Goal: Task Accomplishment & Management: Manage account settings

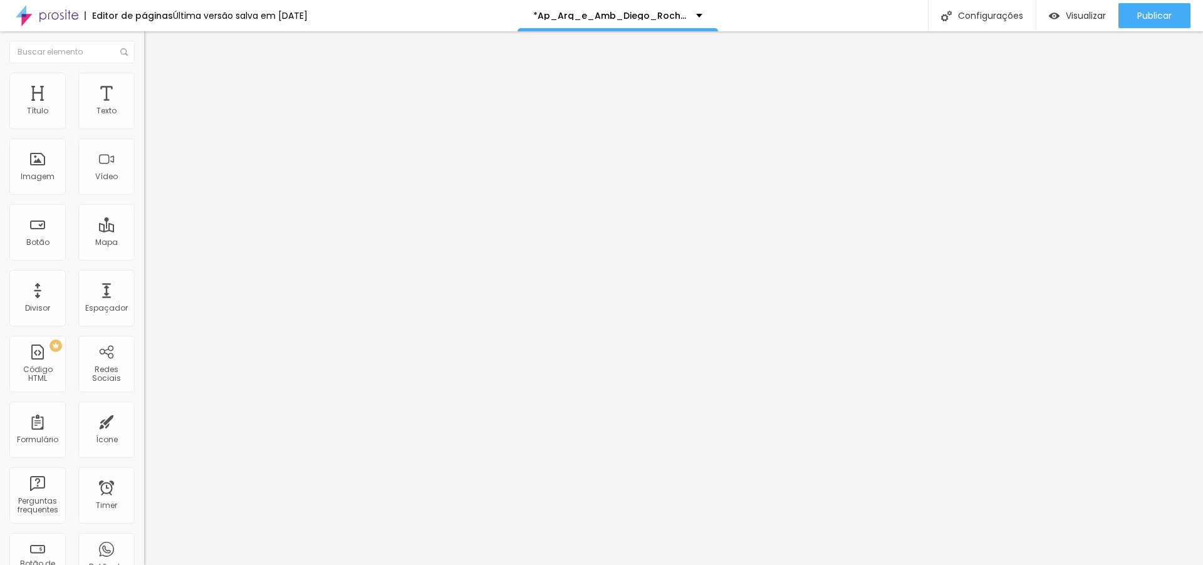
click at [144, 253] on div "Instagram" at bounding box center [216, 257] width 144 height 8
click at [144, 426] on input "https://" at bounding box center [219, 432] width 150 height 13
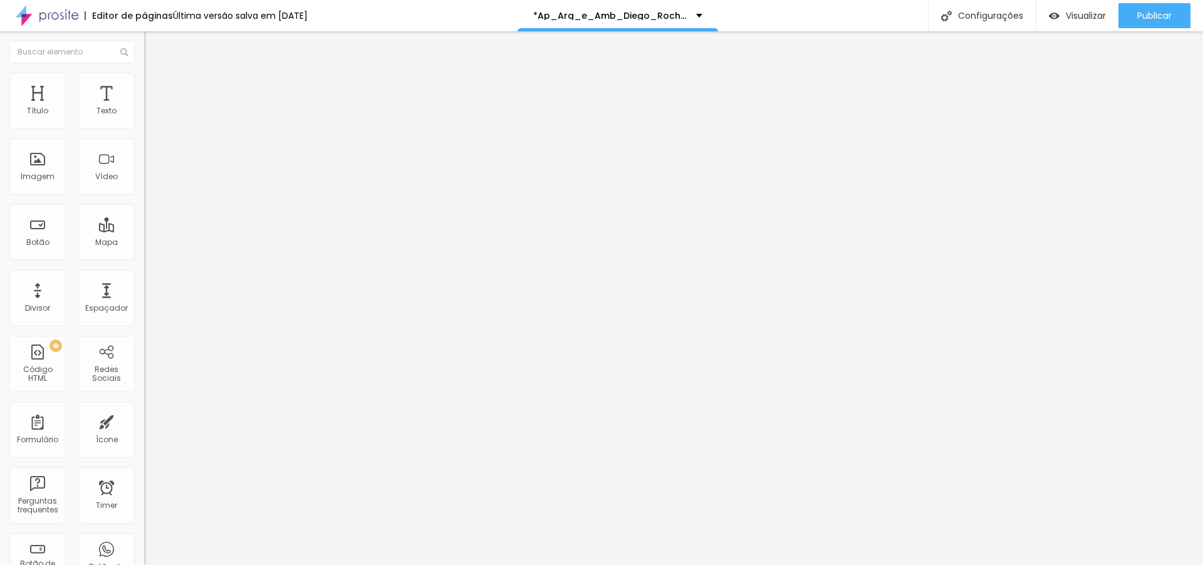
paste input "[DOMAIN_NAME][URL]"
type input "[URL][DOMAIN_NAME]"
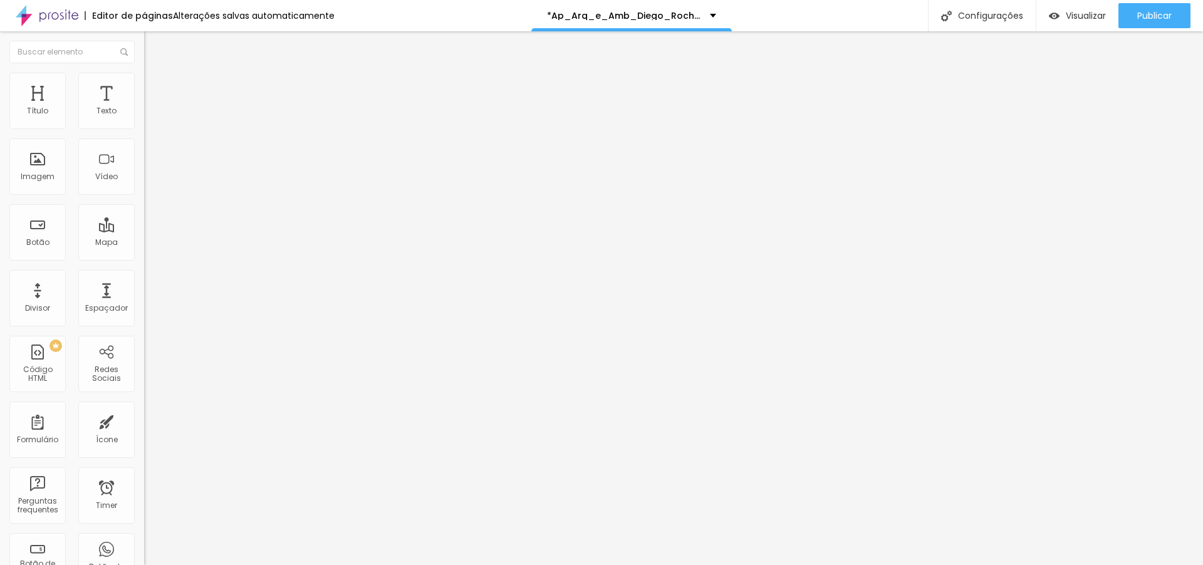
paste input "[DOMAIN_NAME][URL][PHONE_NUMBER]"
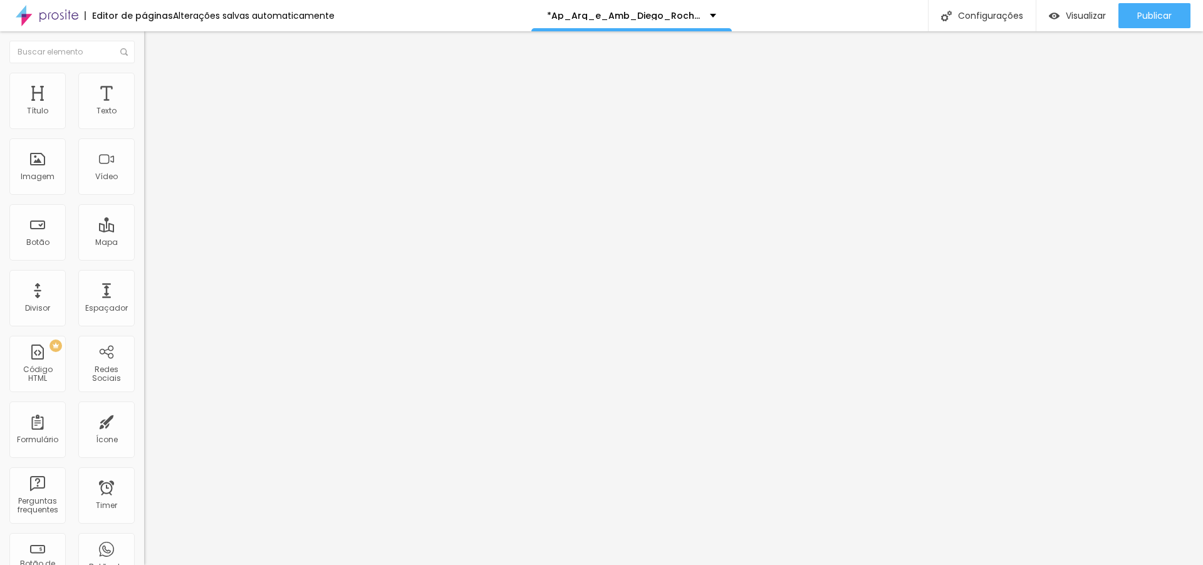
scroll to position [0, 289]
type input "[URL][DOMAIN_NAME][PHONE_NUMBER]"
click at [144, 253] on div "Instagram" at bounding box center [216, 257] width 144 height 8
click at [1142, 15] on span "Publicar" at bounding box center [1154, 16] width 34 height 10
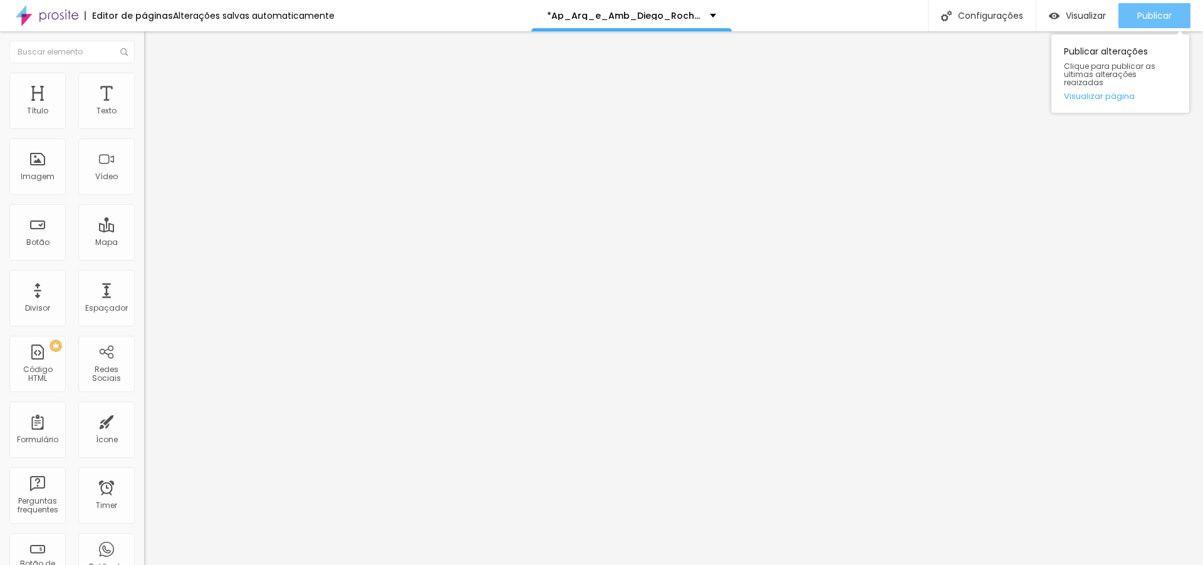
click at [1152, 11] on span "Publicar" at bounding box center [1154, 16] width 34 height 10
